Goal: Task Accomplishment & Management: Manage account settings

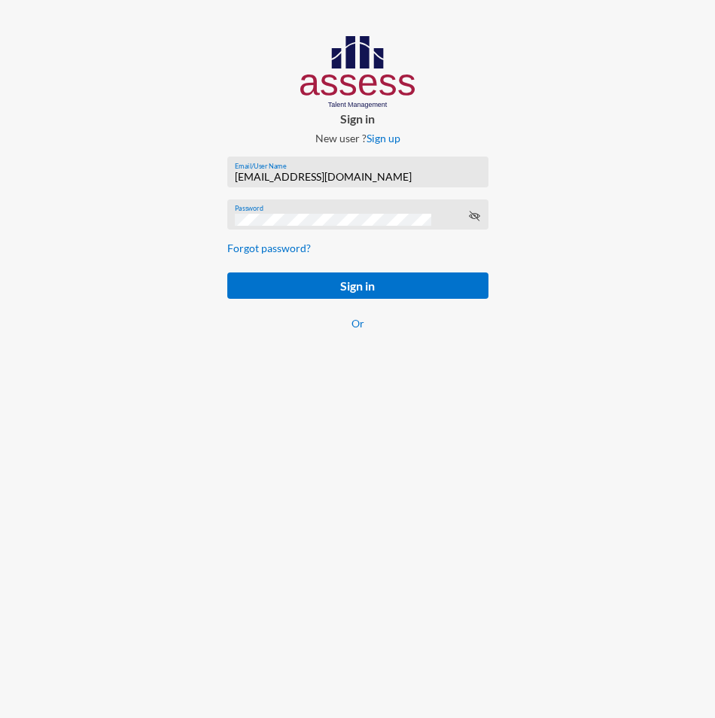
click at [286, 170] on div "[EMAIL_ADDRESS][DOMAIN_NAME] Email/User Name" at bounding box center [357, 175] width 245 height 23
click at [287, 172] on input "[EMAIL_ADDRESS][DOMAIN_NAME]" at bounding box center [357, 177] width 245 height 12
click at [287, 173] on input "[EMAIL_ADDRESS][DOMAIN_NAME]" at bounding box center [357, 177] width 245 height 12
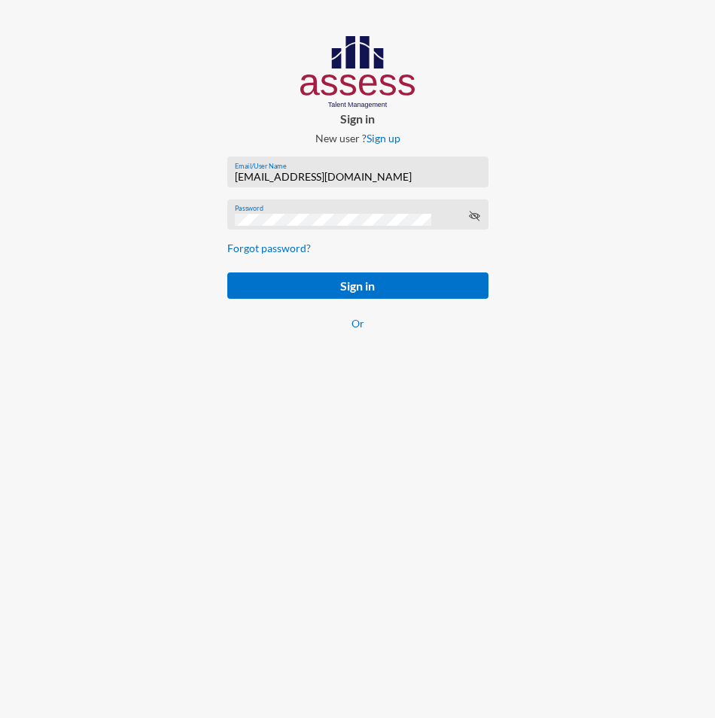
click at [287, 173] on input "[EMAIL_ADDRESS][DOMAIN_NAME]" at bounding box center [357, 177] width 245 height 12
paste input "basalghamdi091105"
type input "basalghamdi091105"
click at [218, 334] on form "basalghamdi091105 Email/User Name Password Forgot password? Sign in Or" at bounding box center [357, 253] width 285 height 216
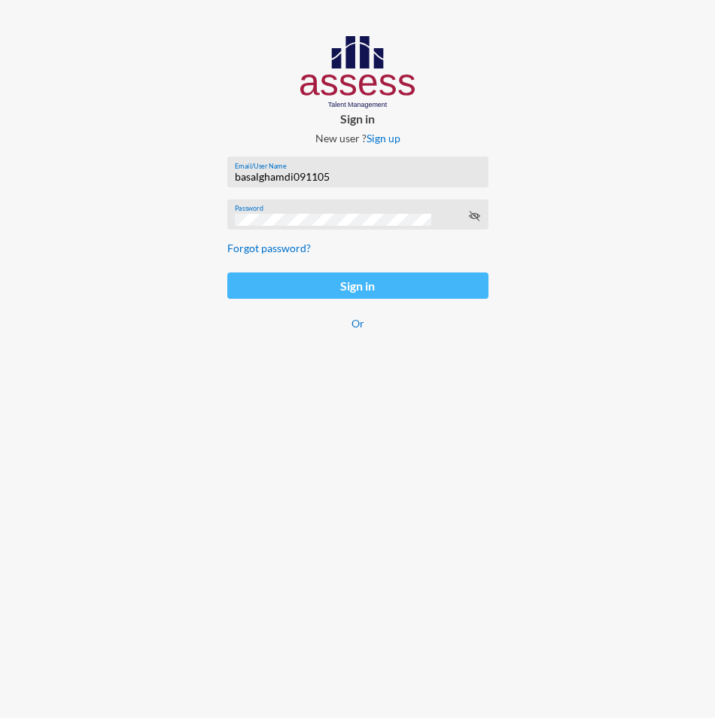
click at [240, 284] on button "Sign in" at bounding box center [357, 286] width 261 height 26
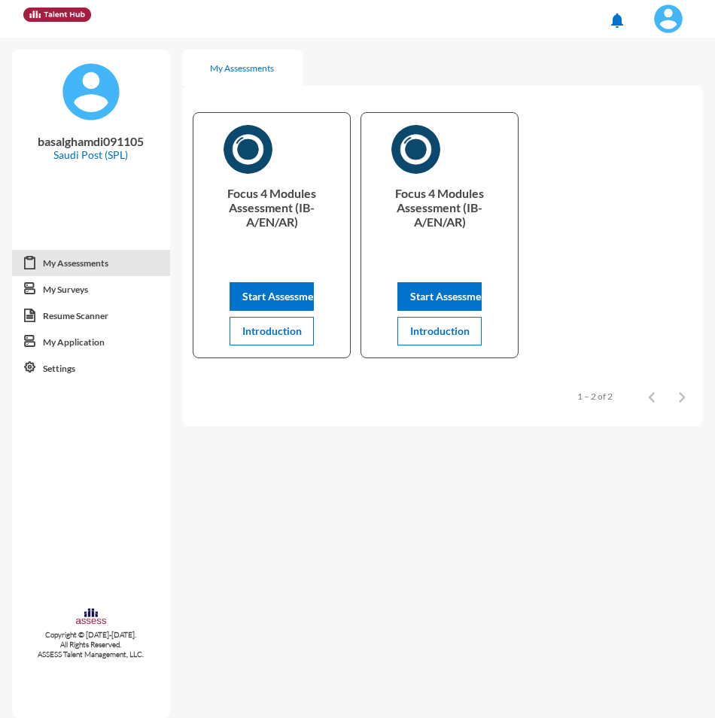
click at [676, 13] on img at bounding box center [669, 19] width 30 height 30
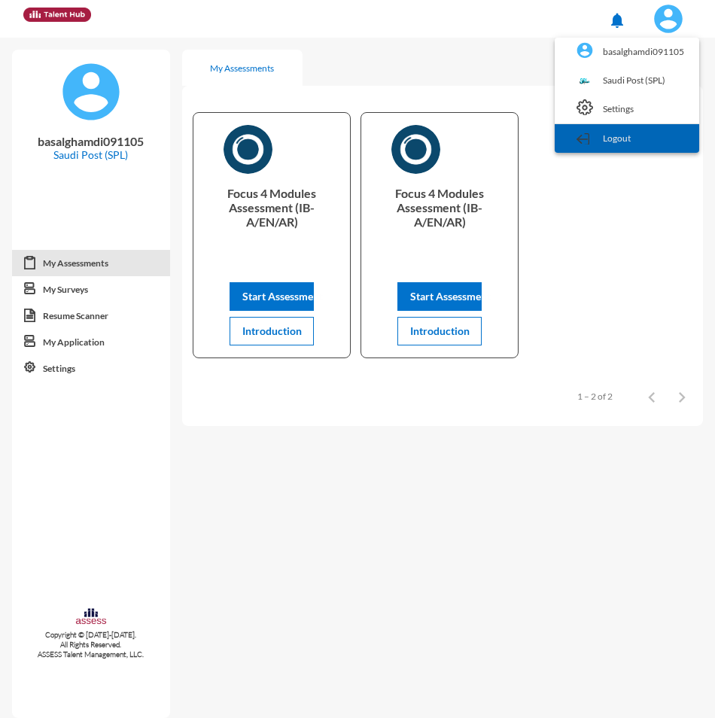
click at [632, 146] on link "Logout" at bounding box center [626, 138] width 129 height 29
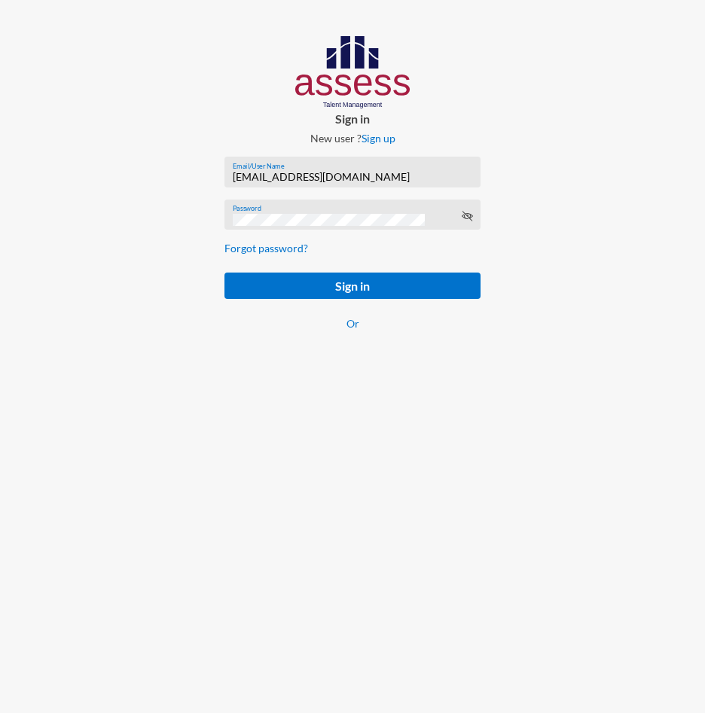
click at [300, 174] on input "[EMAIL_ADDRESS][DOMAIN_NAME]" at bounding box center [353, 177] width 240 height 12
paste input "SPLSS1051471983"
type input "SPLSS1051471983"
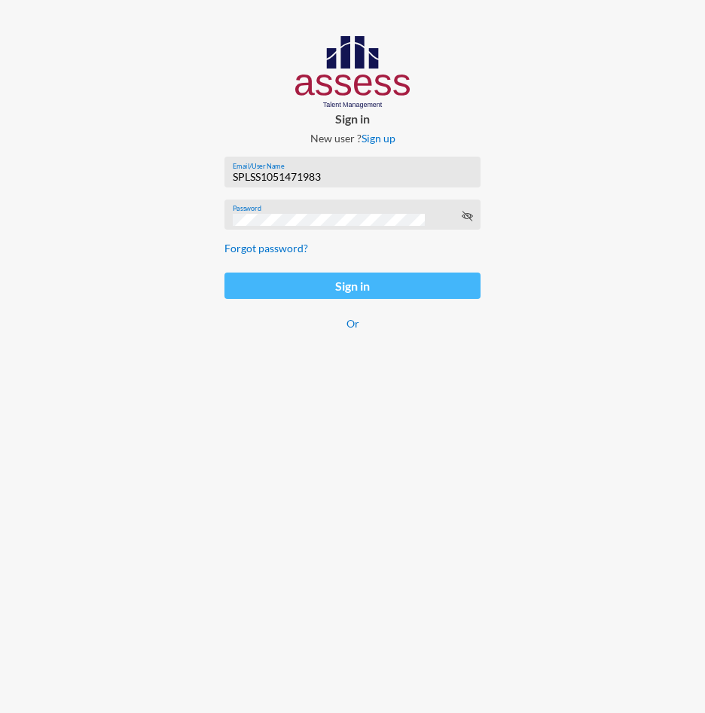
click at [240, 290] on button "Sign in" at bounding box center [352, 286] width 256 height 26
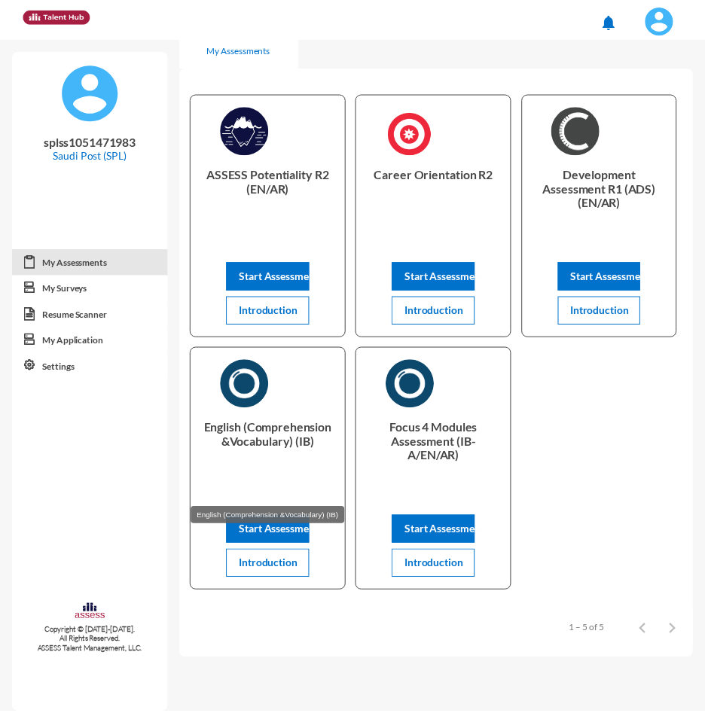
scroll to position [39, 0]
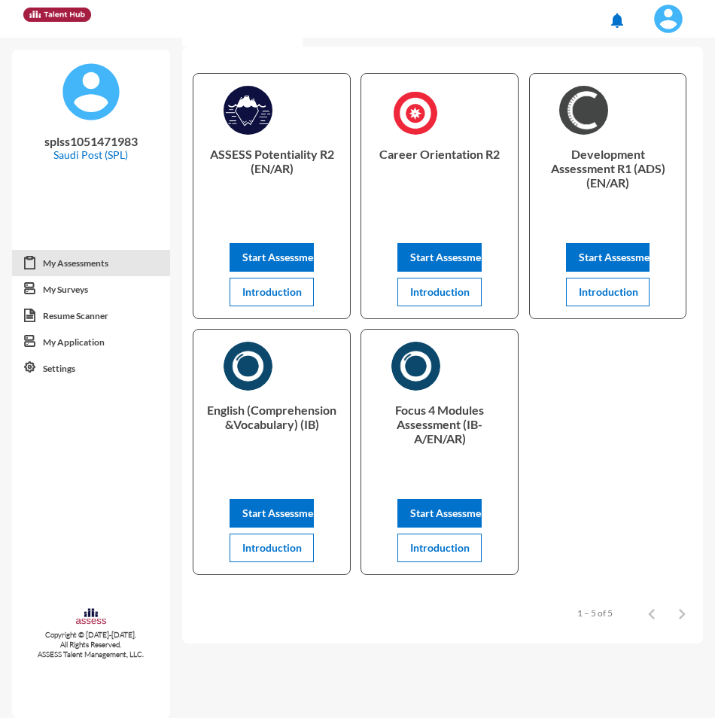
click at [665, 18] on img at bounding box center [669, 19] width 30 height 30
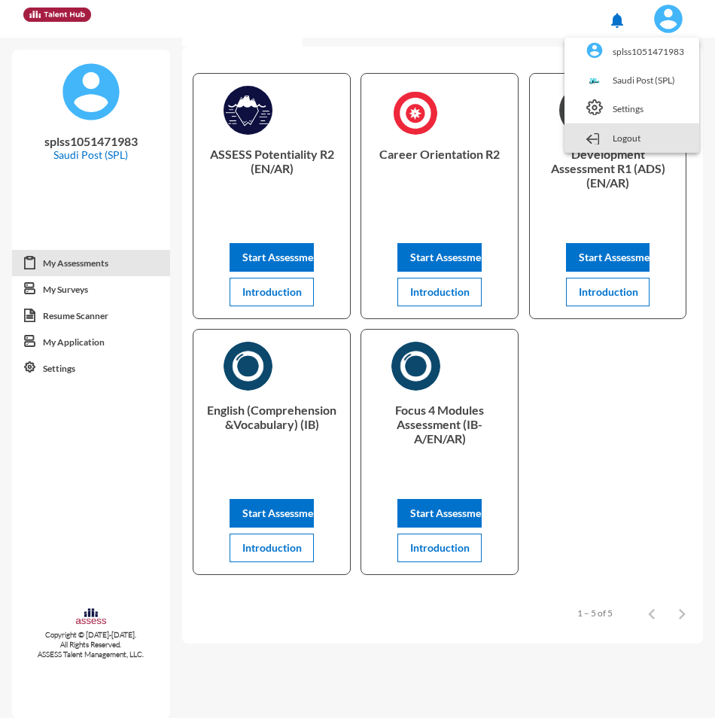
click at [644, 146] on link "Logout" at bounding box center [632, 138] width 120 height 29
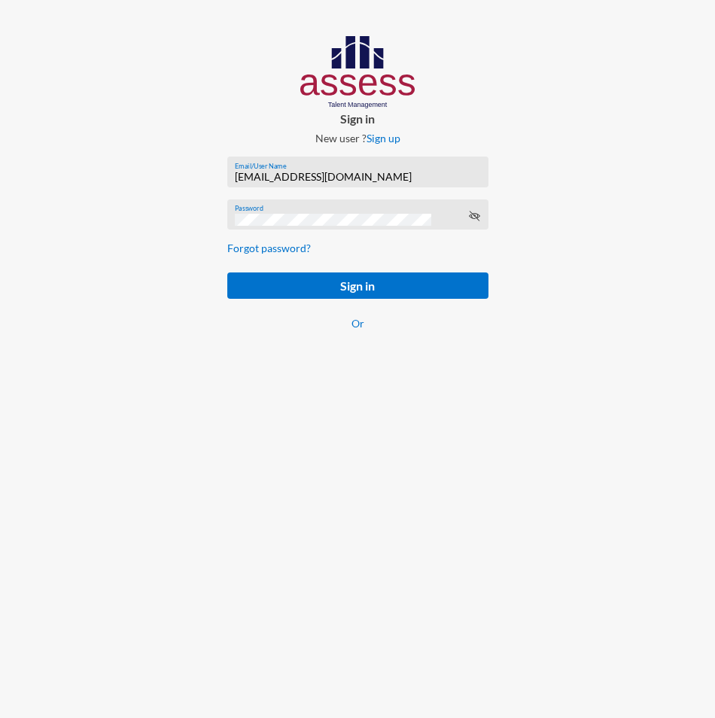
click at [275, 178] on input "[EMAIL_ADDRESS][DOMAIN_NAME]" at bounding box center [357, 177] width 245 height 12
click at [255, 178] on input "[EMAIL_ADDRESS][DOMAIN_NAME]" at bounding box center [357, 177] width 245 height 12
paste input "SPLSS2519140517"
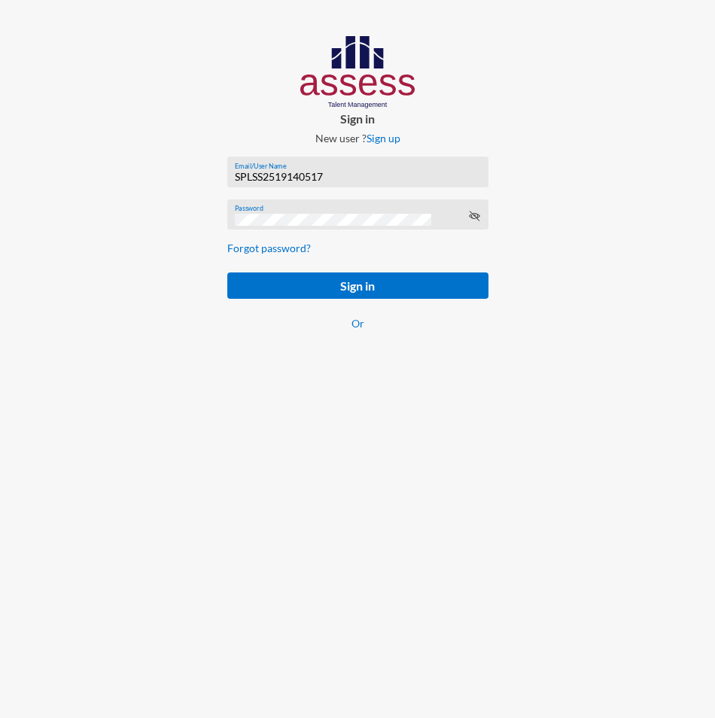
type input "SPLSS2519140517"
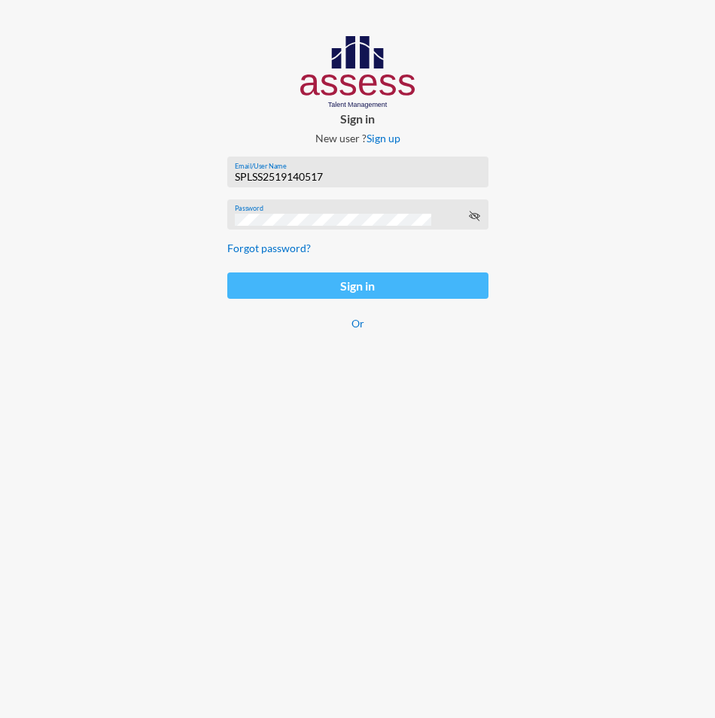
click at [252, 278] on button "Sign in" at bounding box center [357, 286] width 261 height 26
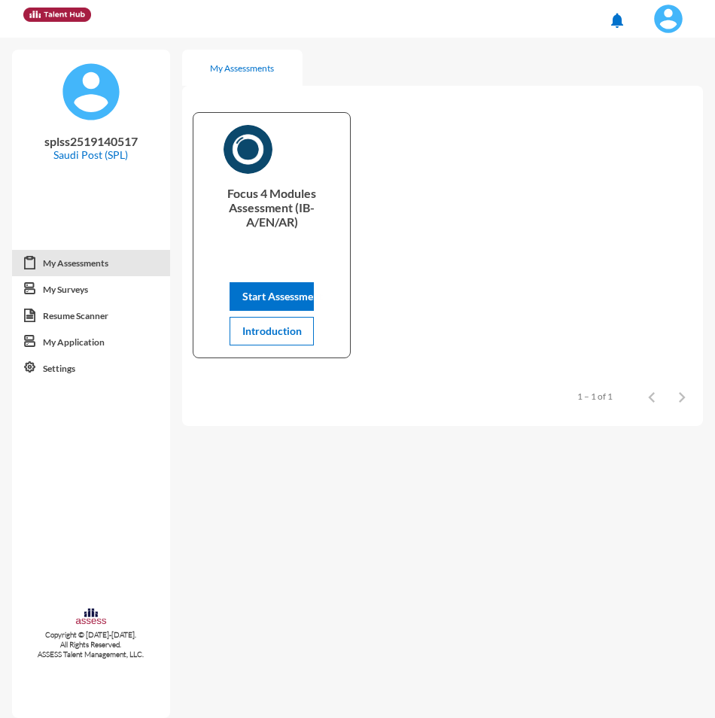
click at [679, 17] on img at bounding box center [669, 19] width 30 height 30
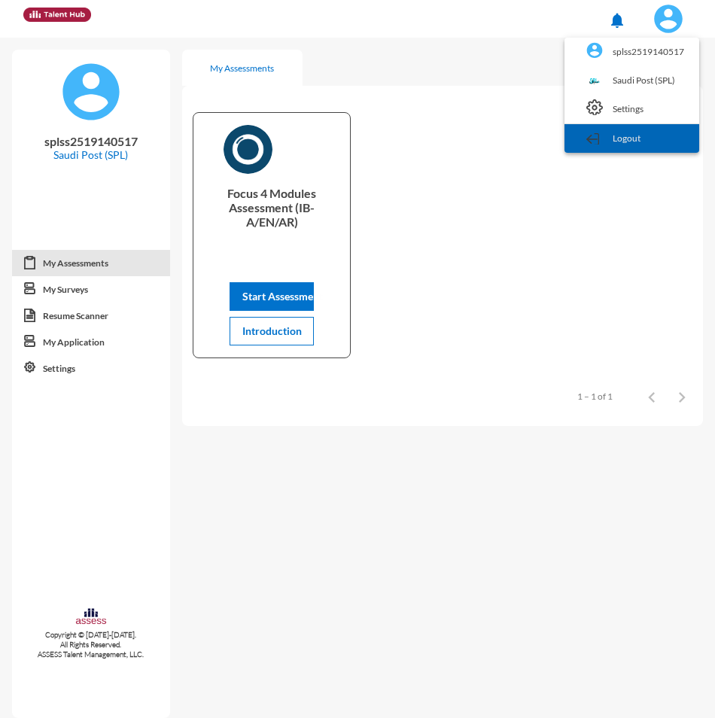
click at [641, 133] on link "Logout" at bounding box center [632, 138] width 120 height 29
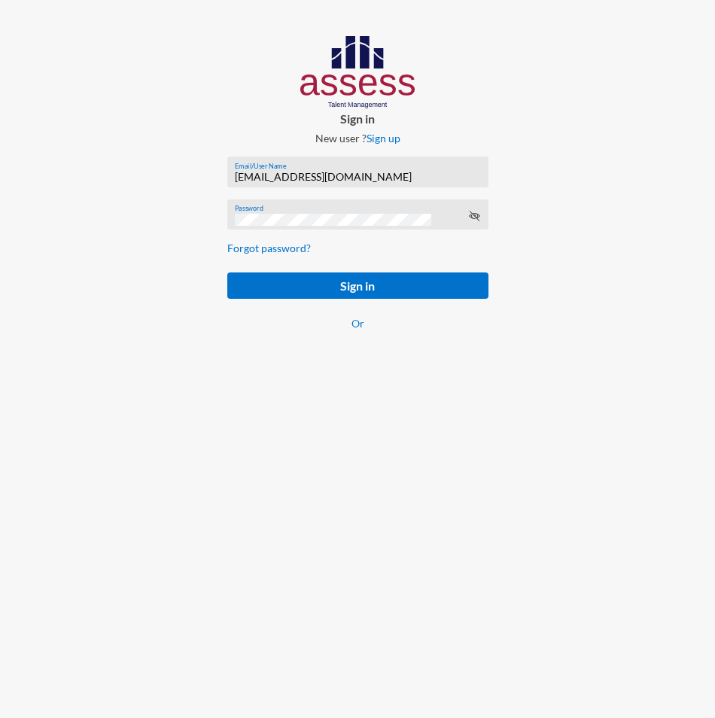
click at [134, 334] on div at bounding box center [89, 198] width 179 height 396
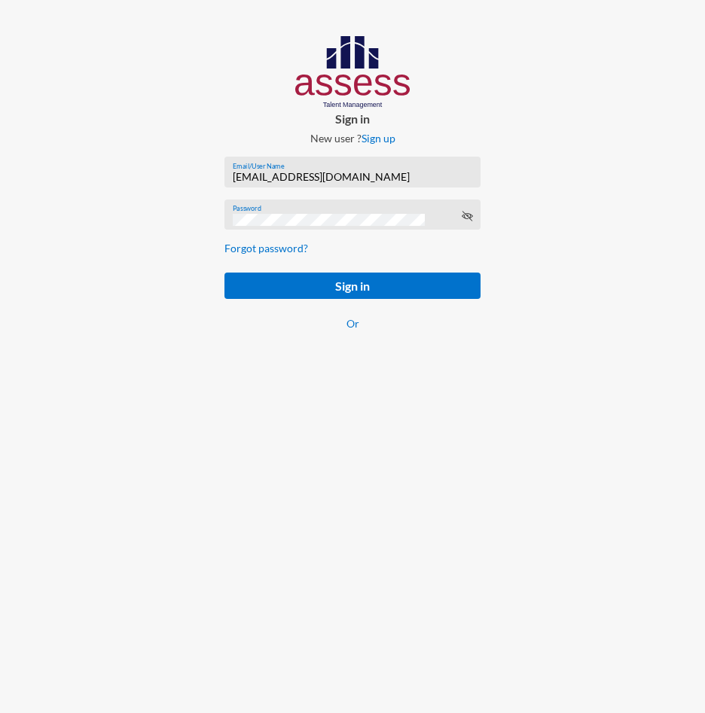
click at [284, 179] on input "[EMAIL_ADDRESS][DOMAIN_NAME]" at bounding box center [353, 177] width 240 height 12
click at [285, 176] on input "[EMAIL_ADDRESS][DOMAIN_NAME]" at bounding box center [353, 177] width 240 height 12
paste input "basalghamdi091105"
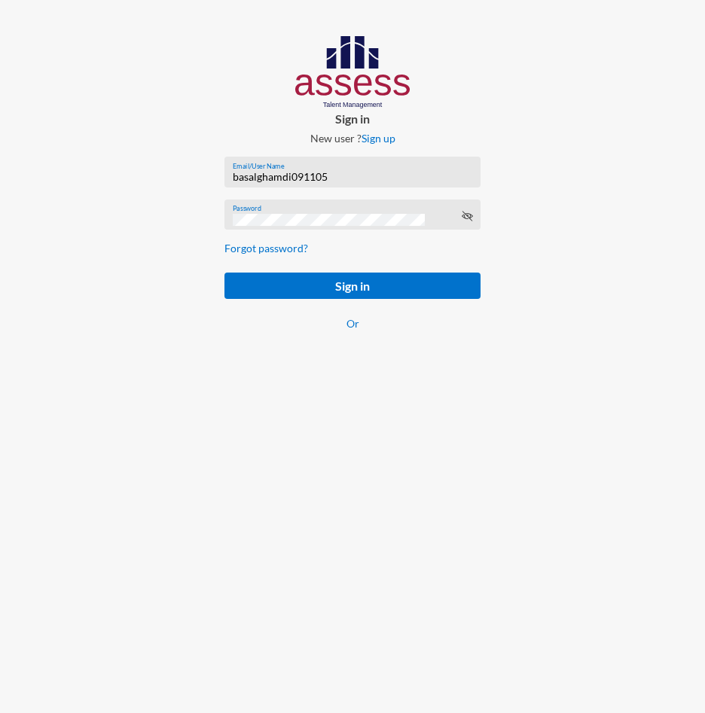
type input "basalghamdi091105"
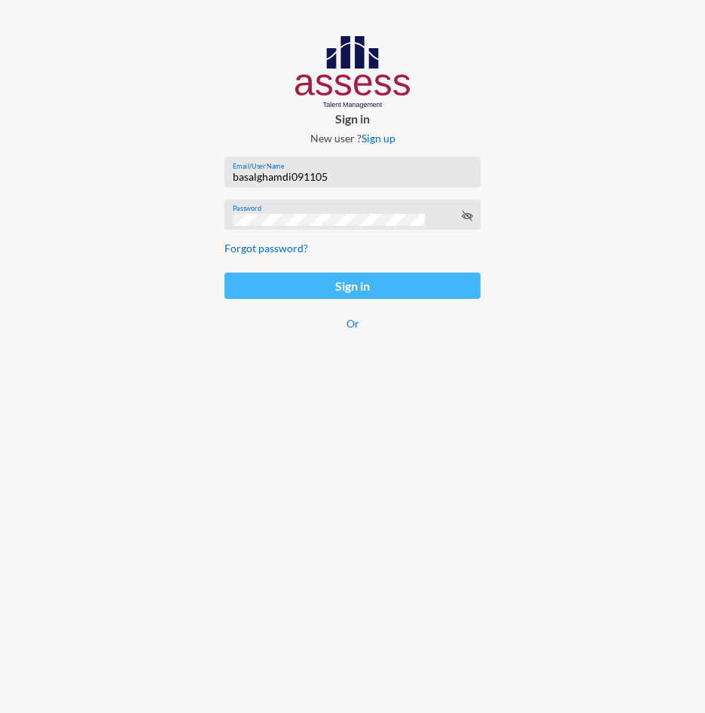
click at [254, 283] on button "Sign in" at bounding box center [352, 286] width 256 height 26
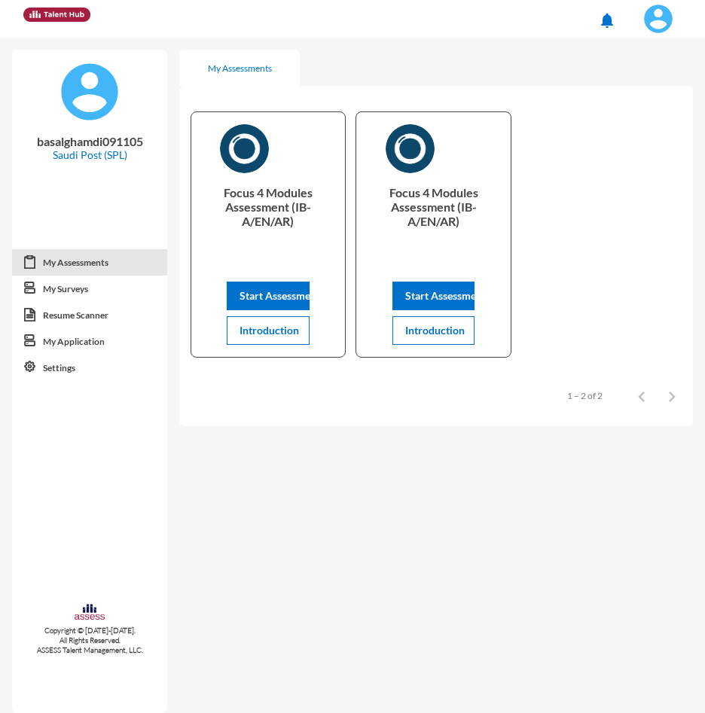
click at [455, 178] on div "Focus 4 Modules Assessment (IB- A/EN/AR) Start Assessment Introduction" at bounding box center [433, 234] width 154 height 245
click at [419, 191] on p "Focus 4 Modules Assessment (IB- A/EN/AR)" at bounding box center [432, 215] width 129 height 60
drag, startPoint x: 419, startPoint y: 191, endPoint x: 475, endPoint y: 209, distance: 58.6
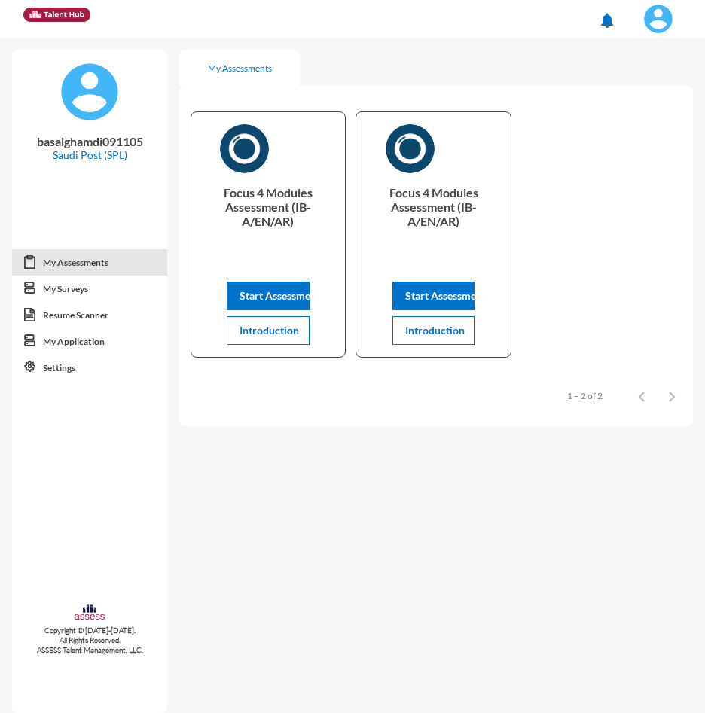
click at [475, 209] on p "Focus 4 Modules Assessment (IB- A/EN/AR)" at bounding box center [432, 215] width 129 height 60
click at [666, 23] on img at bounding box center [658, 19] width 30 height 30
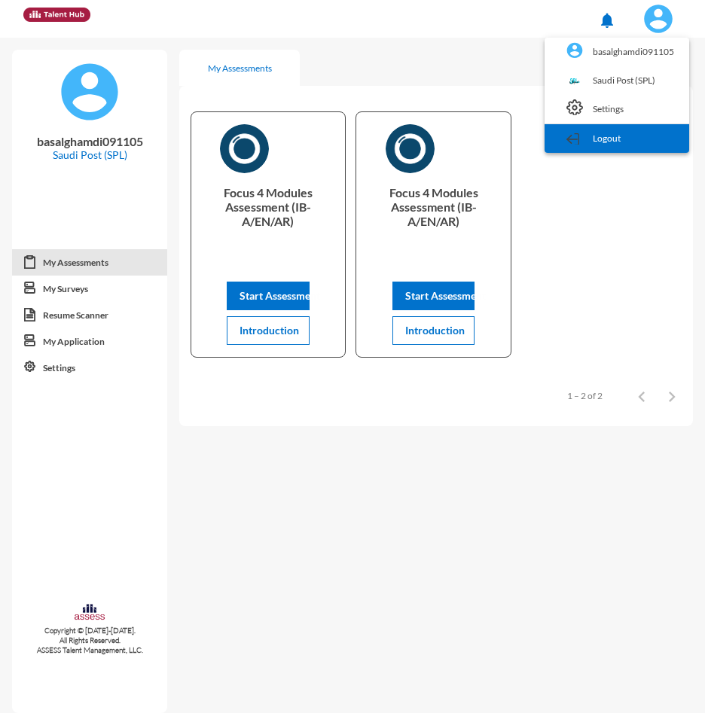
click at [632, 143] on link "Logout" at bounding box center [616, 138] width 129 height 29
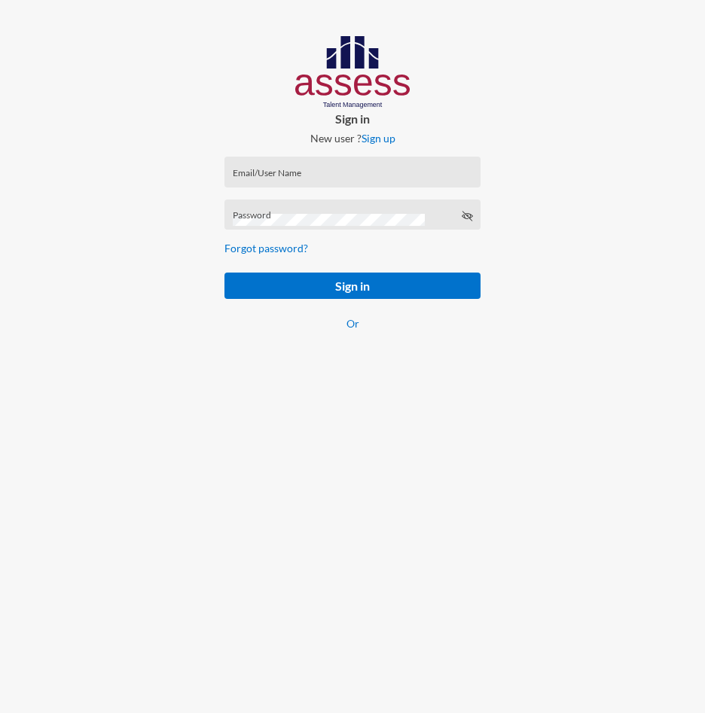
type input "[EMAIL_ADDRESS][DOMAIN_NAME]"
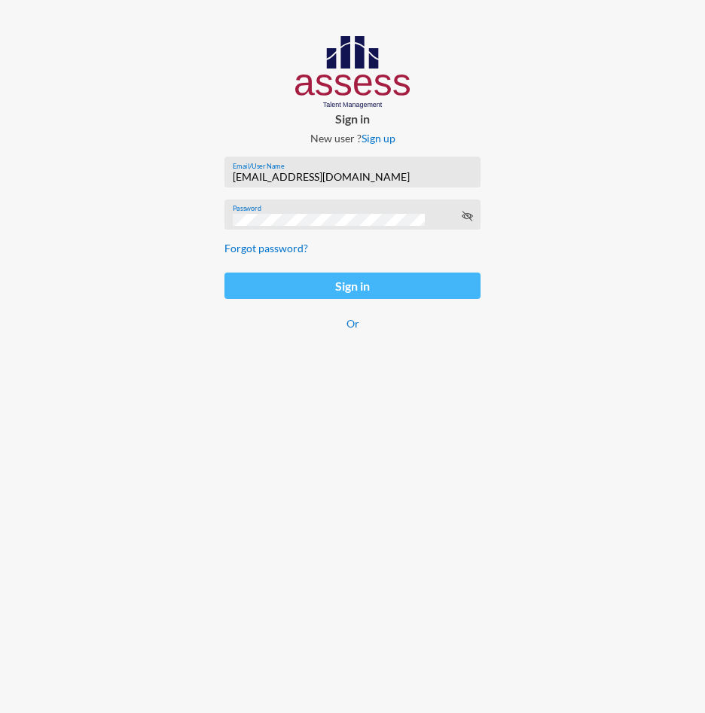
click at [311, 282] on button "Sign in" at bounding box center [352, 286] width 256 height 26
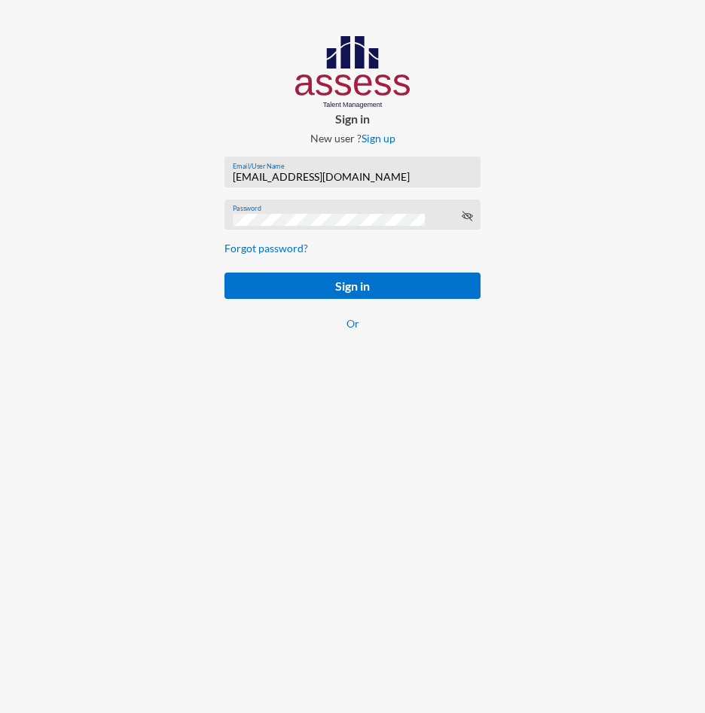
click at [336, 175] on input "[EMAIL_ADDRESS][DOMAIN_NAME]" at bounding box center [353, 177] width 240 height 12
paste input "SPLSS1005587231"
type input "SPLSS1005587231"
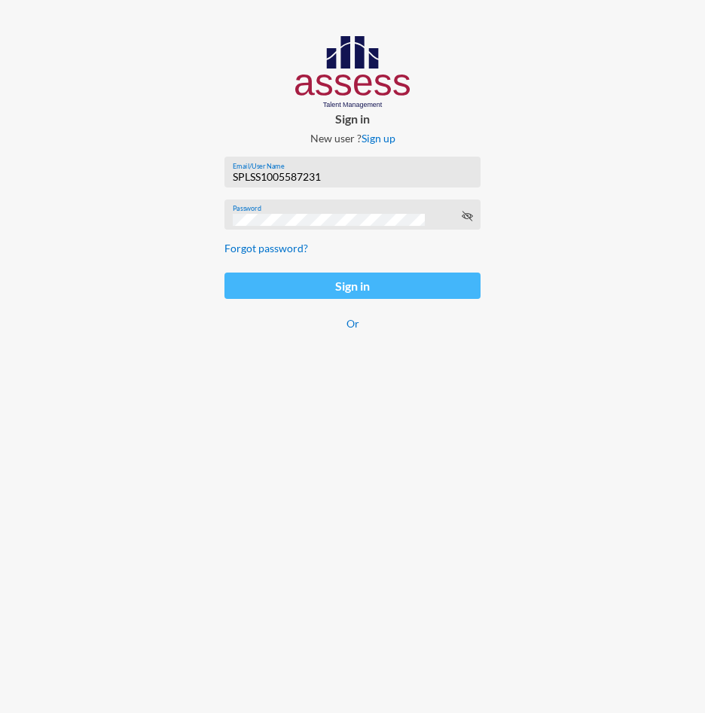
click at [251, 294] on button "Sign in" at bounding box center [352, 286] width 256 height 26
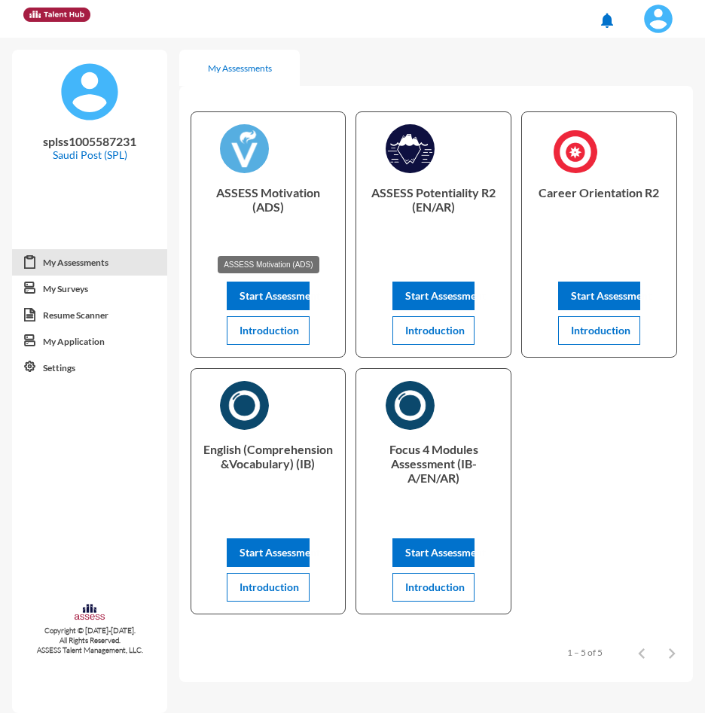
drag, startPoint x: 245, startPoint y: 194, endPoint x: 219, endPoint y: 193, distance: 25.6
click at [219, 193] on p "ASSESS Motivation (ADS)" at bounding box center [267, 215] width 129 height 60
drag, startPoint x: 219, startPoint y: 193, endPoint x: 316, endPoint y: 195, distance: 97.1
click at [316, 195] on p "ASSESS Motivation (ADS)" at bounding box center [267, 215] width 129 height 60
copy p "ASSESS Motivation"
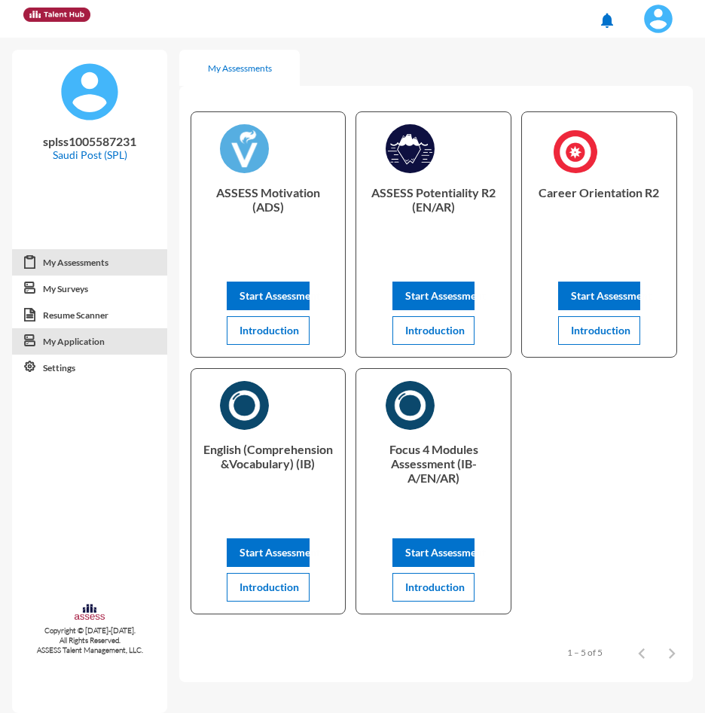
click at [83, 346] on link "My Application" at bounding box center [89, 341] width 155 height 27
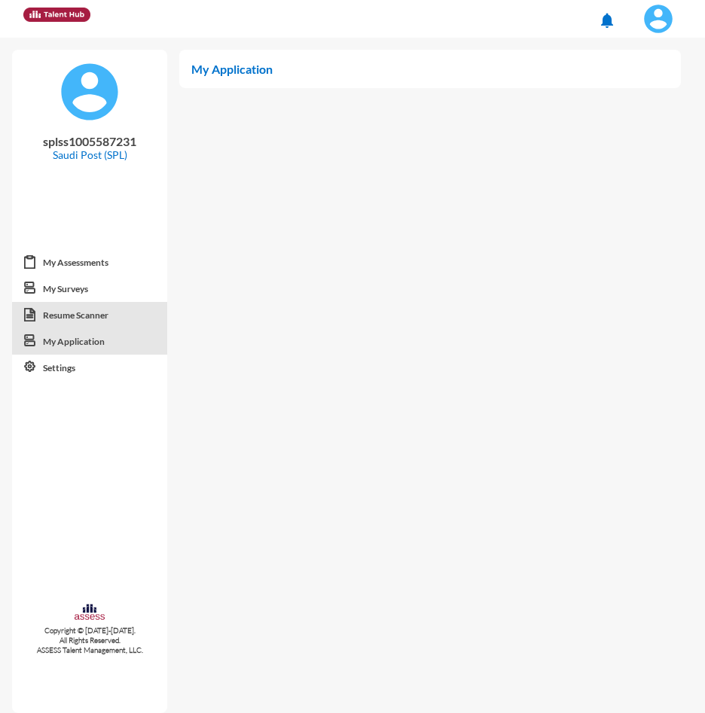
click at [81, 318] on link "Resume Scanner" at bounding box center [89, 315] width 155 height 27
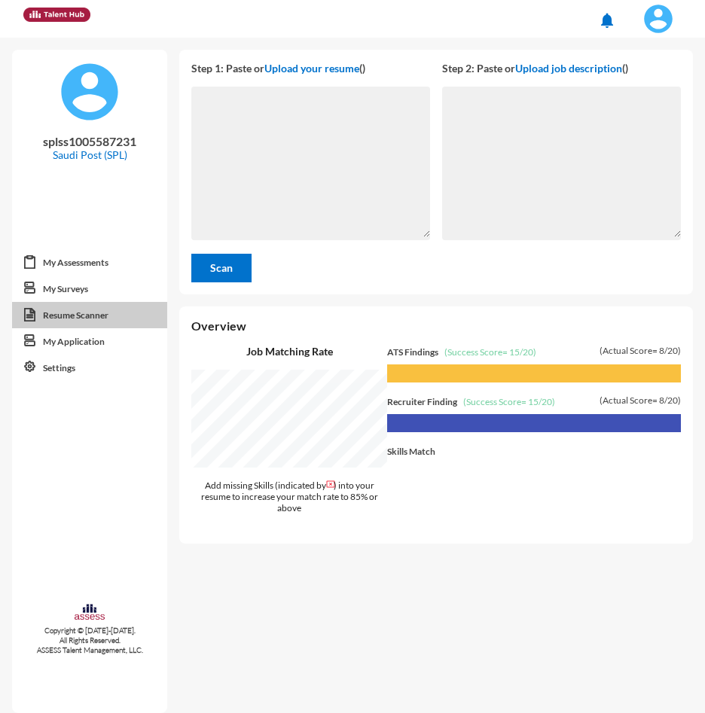
scroll to position [675, 526]
click at [81, 288] on link "My Surveys" at bounding box center [89, 289] width 155 height 27
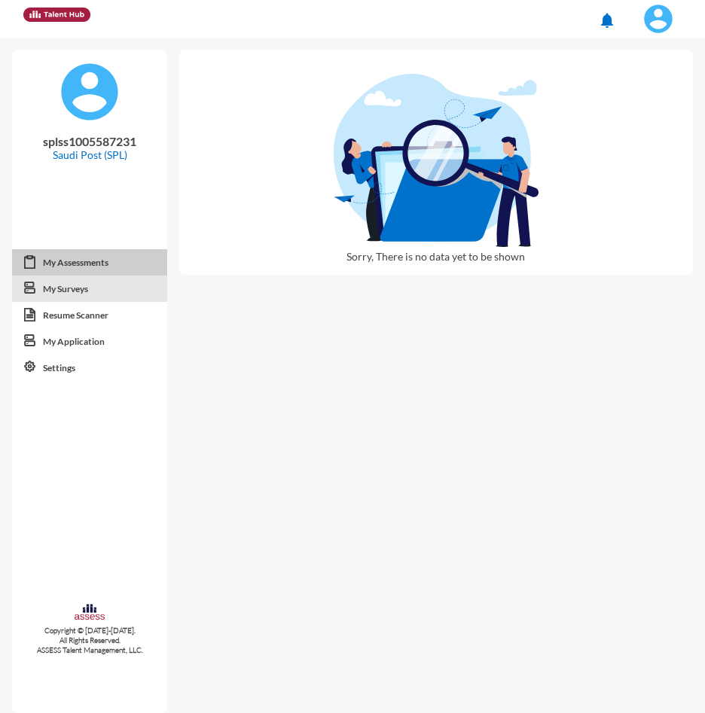
click at [86, 264] on link "My Assessments" at bounding box center [89, 262] width 155 height 27
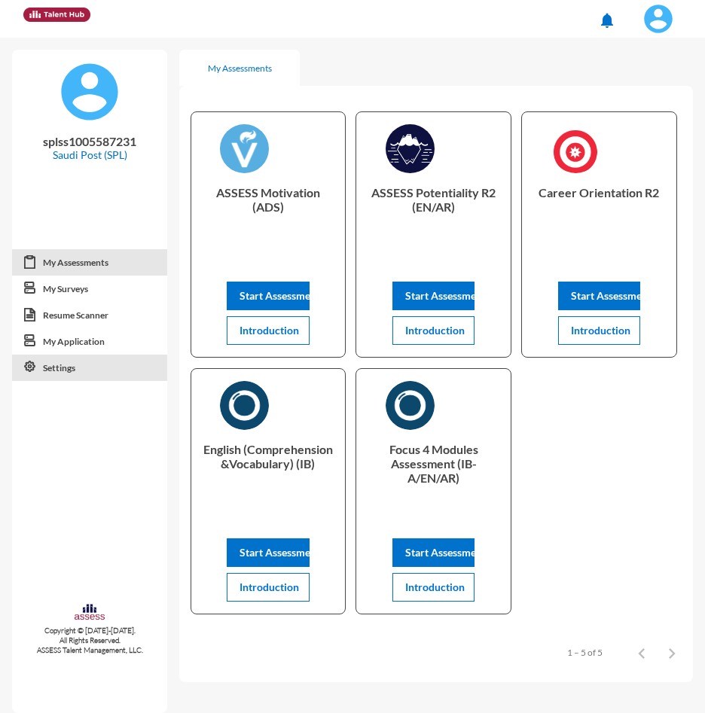
click at [88, 373] on link "Settings" at bounding box center [89, 368] width 155 height 27
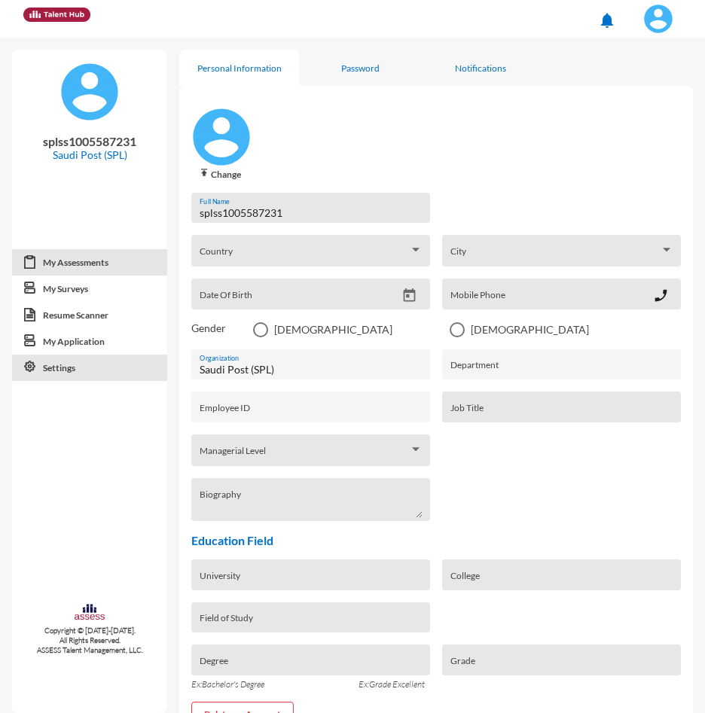
click at [89, 267] on link "My Assessments" at bounding box center [89, 262] width 155 height 27
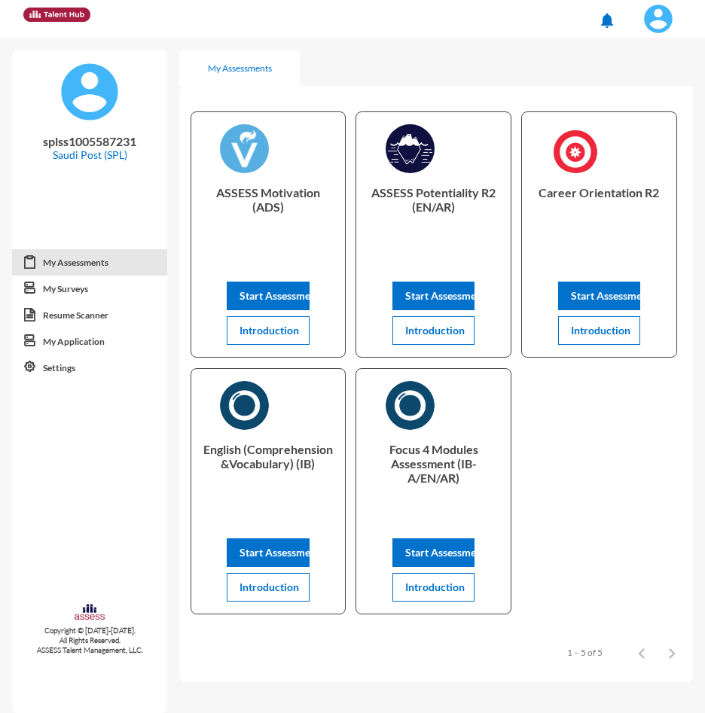
click at [670, 16] on img at bounding box center [658, 19] width 30 height 30
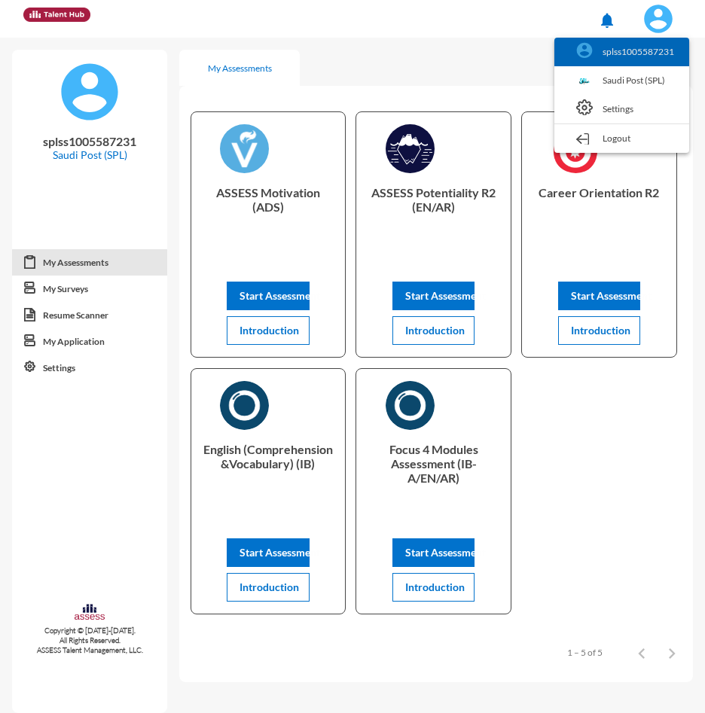
click at [652, 51] on link "splss1005587231" at bounding box center [622, 52] width 120 height 29
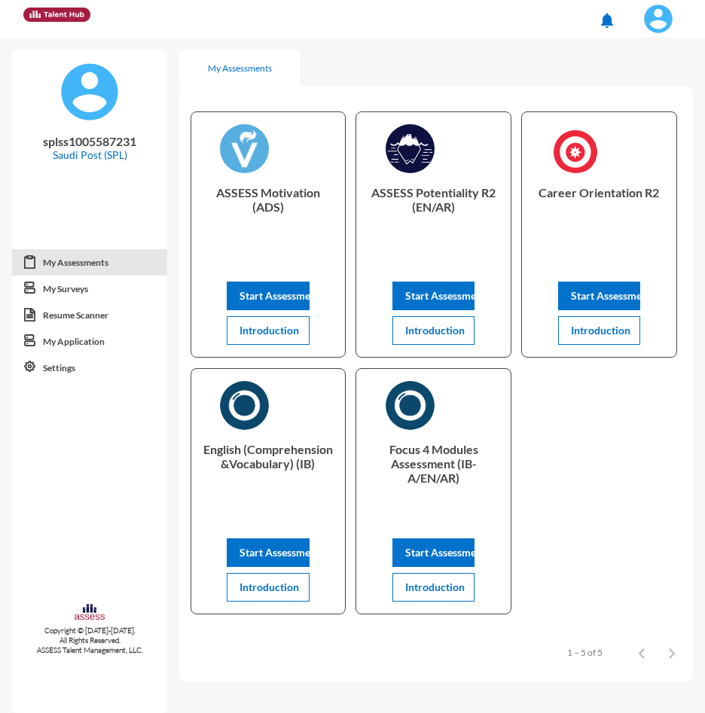
click at [661, 27] on img at bounding box center [658, 19] width 30 height 30
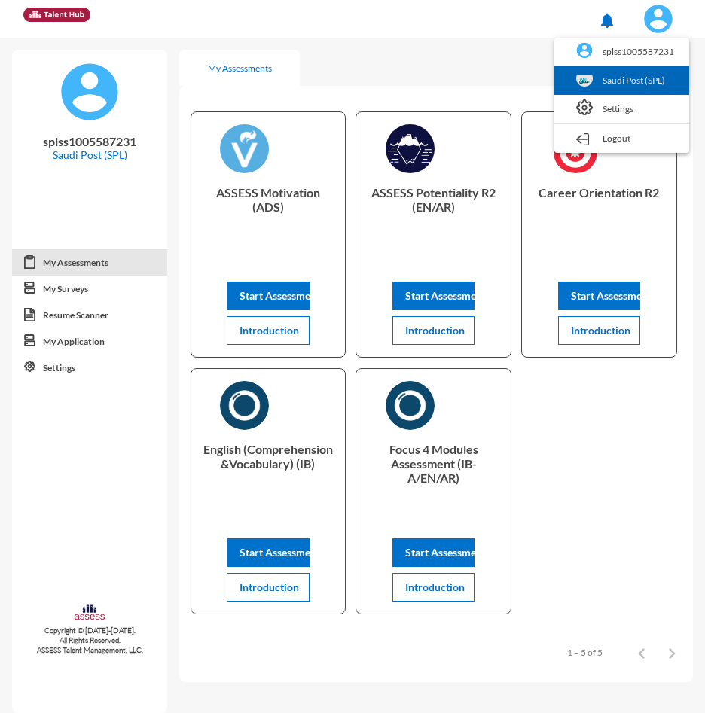
click at [644, 81] on link "Saudi Post (SPL)" at bounding box center [622, 80] width 120 height 29
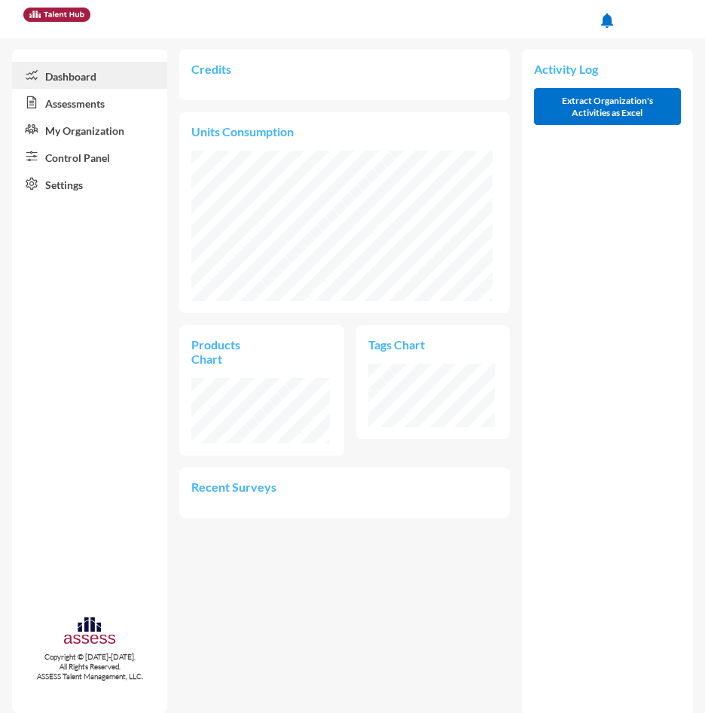
scroll to position [63, 126]
click at [77, 104] on link "Assessments" at bounding box center [89, 102] width 155 height 27
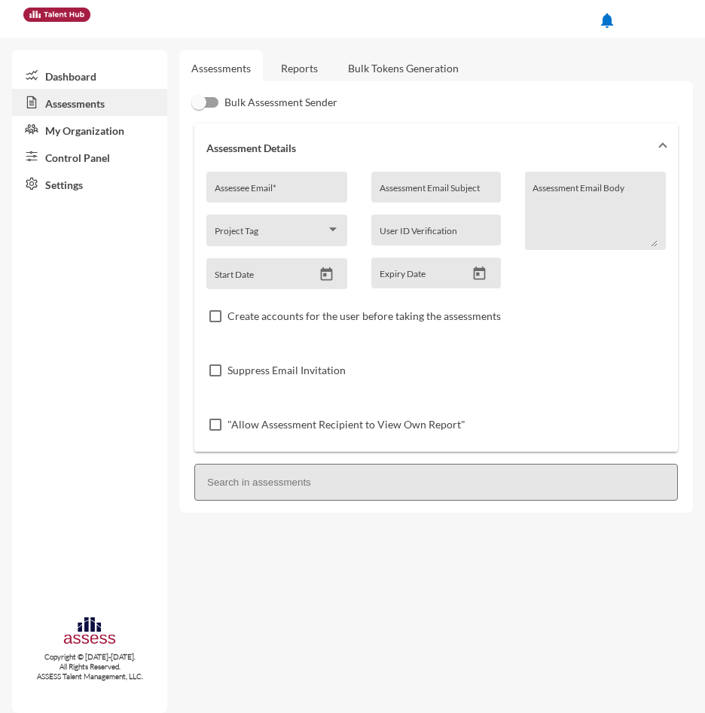
click at [87, 130] on link "My Organization" at bounding box center [89, 129] width 155 height 27
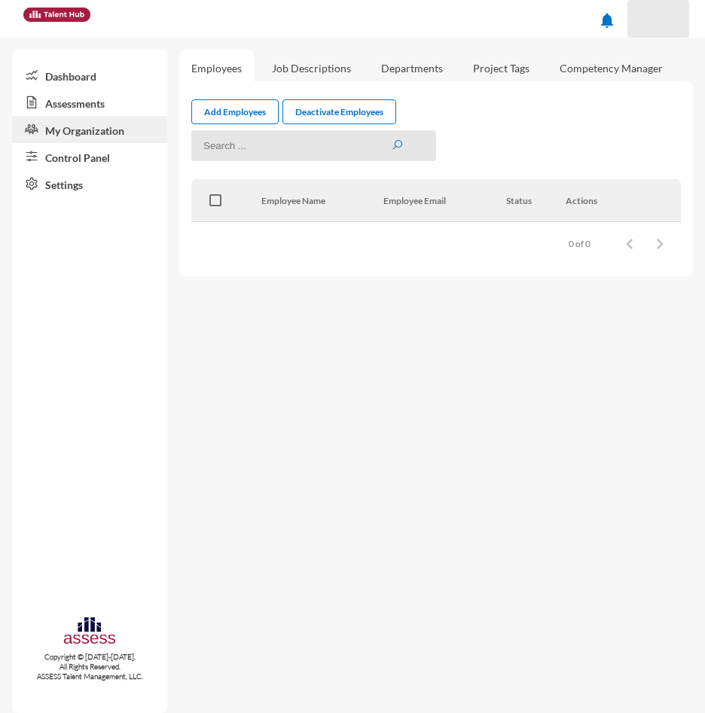
click at [673, 17] on span at bounding box center [658, 19] width 38 height 30
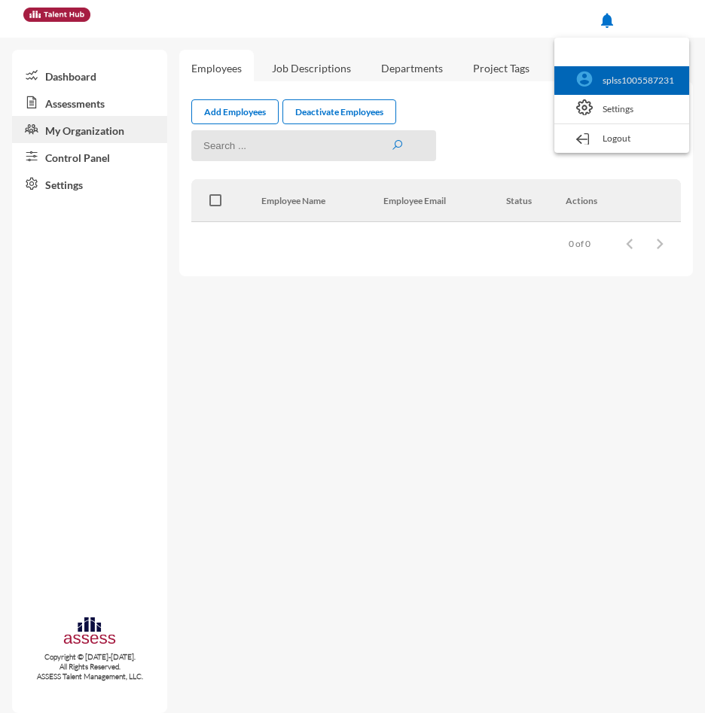
click at [639, 76] on link "splss1005587231" at bounding box center [622, 80] width 120 height 29
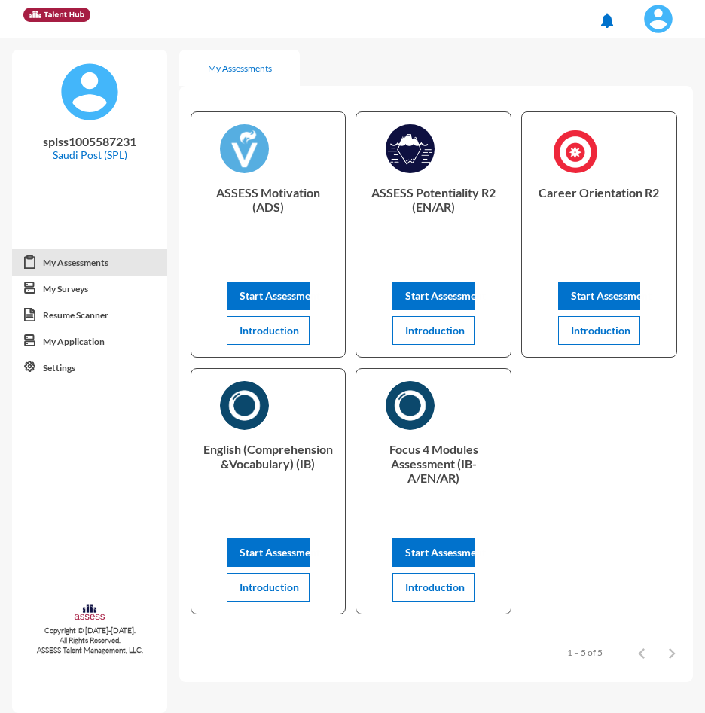
click at [672, 456] on div "ASSESS Motivation (ADS) Start Assessment Introduction ASSESS Potentiality R2 (E…" at bounding box center [435, 363] width 513 height 537
click at [669, 25] on img at bounding box center [658, 19] width 30 height 30
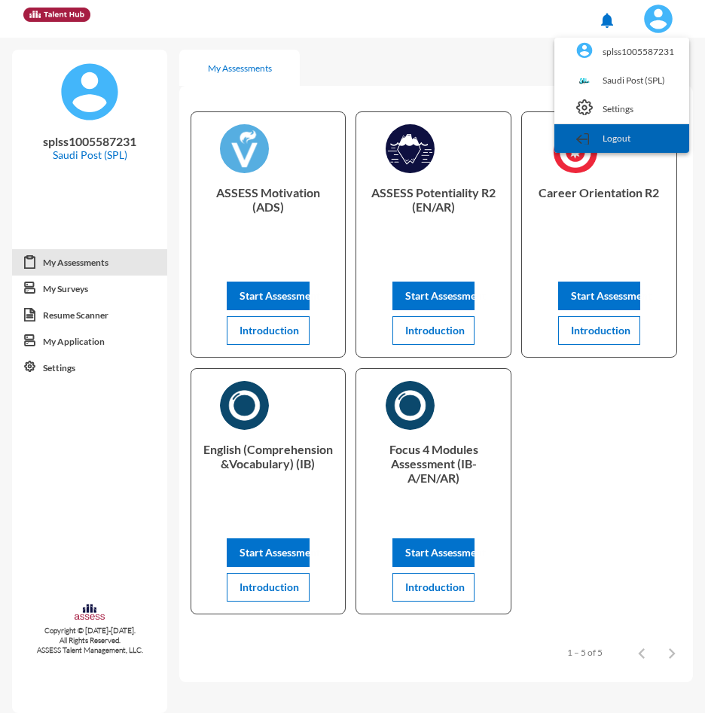
click at [642, 133] on link "Logout" at bounding box center [622, 138] width 120 height 29
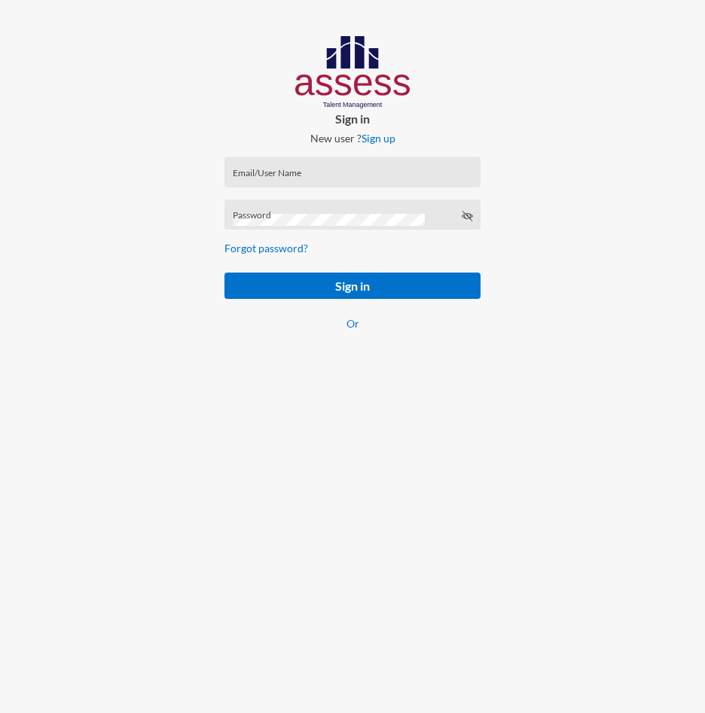
type input "[EMAIL_ADDRESS][DOMAIN_NAME]"
